Goal: Information Seeking & Learning: Learn about a topic

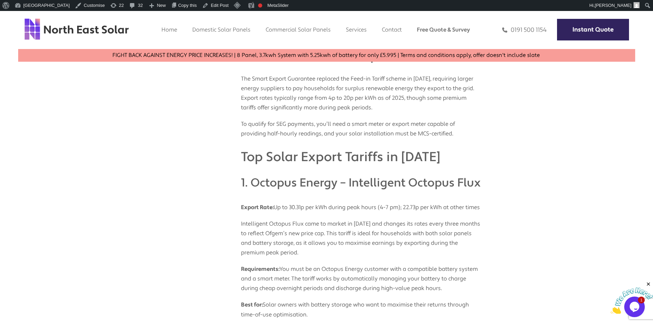
scroll to position [271, 0]
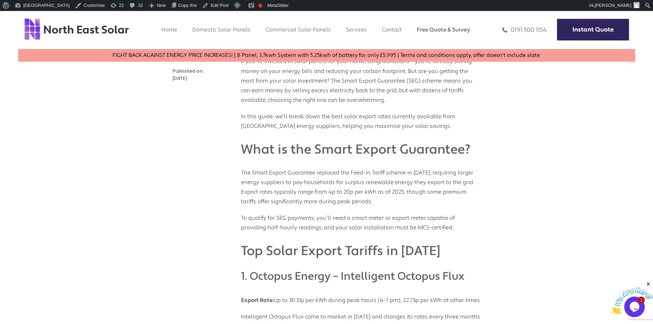
scroll to position [187, 0]
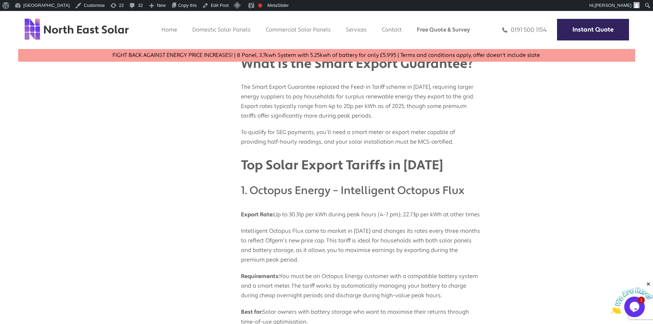
scroll to position [255, 0]
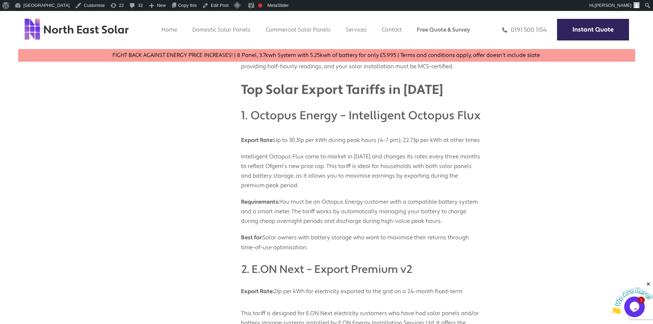
scroll to position [348, 0]
